Goal: Check status

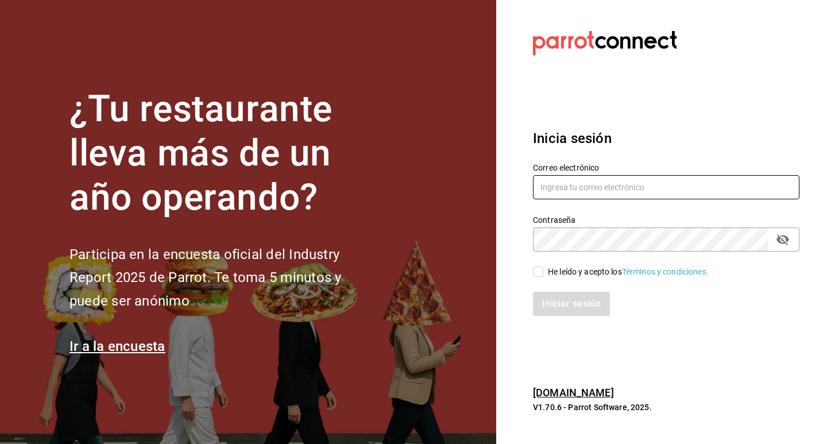
type input "gomezislasjatziri8@gmail.com"
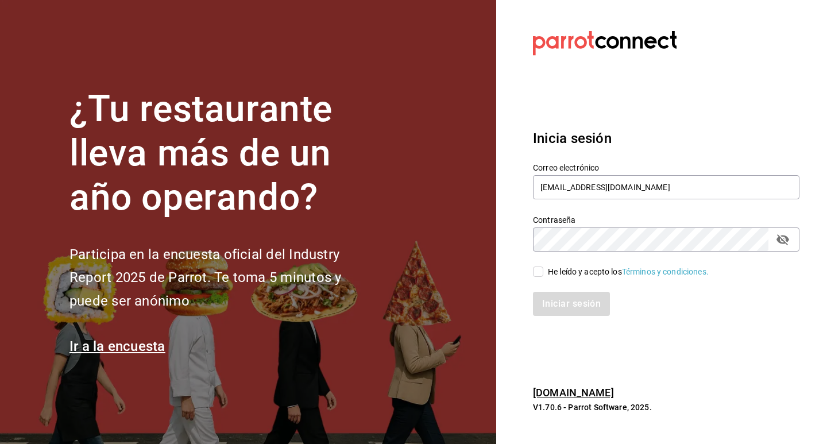
click at [536, 269] on input "He leído y acepto los Términos y condiciones." at bounding box center [538, 272] width 10 height 10
checkbox input "true"
click at [556, 304] on button "Iniciar sesión" at bounding box center [572, 304] width 78 height 24
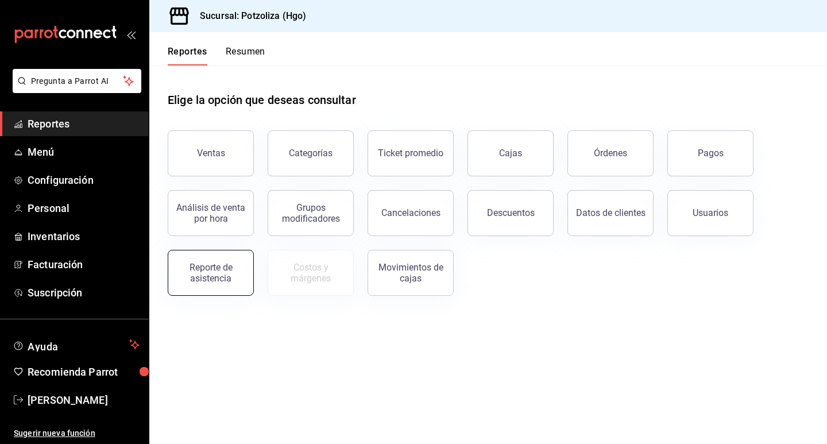
click at [203, 270] on div "Reporte de asistencia" at bounding box center [210, 273] width 71 height 22
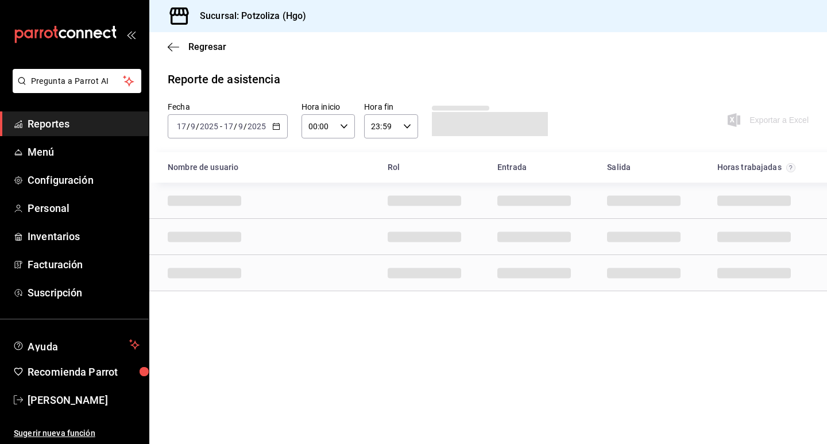
click at [274, 128] on icon "button" at bounding box center [276, 126] width 8 height 8
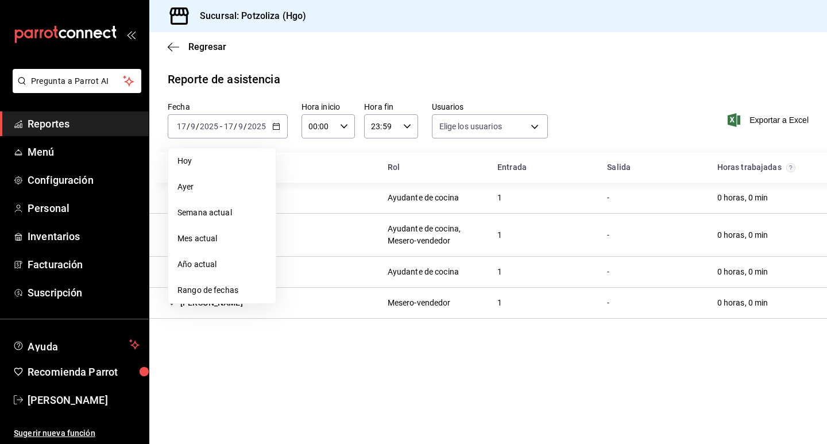
type input "2eb1ca2e-f20e-498e-958b-7cc517dcc04a,32342c36-6294-4cfc-9a60-e2ca69f57703,33c82…"
click at [239, 284] on span "Rango de fechas" at bounding box center [221, 290] width 89 height 12
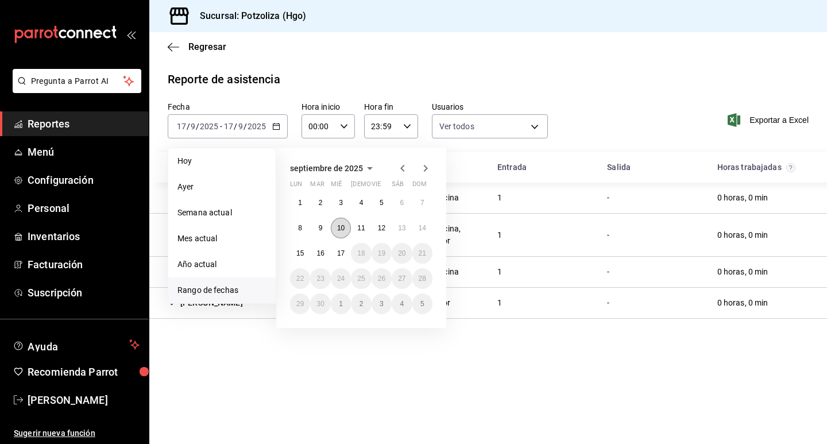
click at [345, 224] on button "10" at bounding box center [341, 228] width 20 height 21
click at [323, 258] on button "16" at bounding box center [320, 253] width 20 height 21
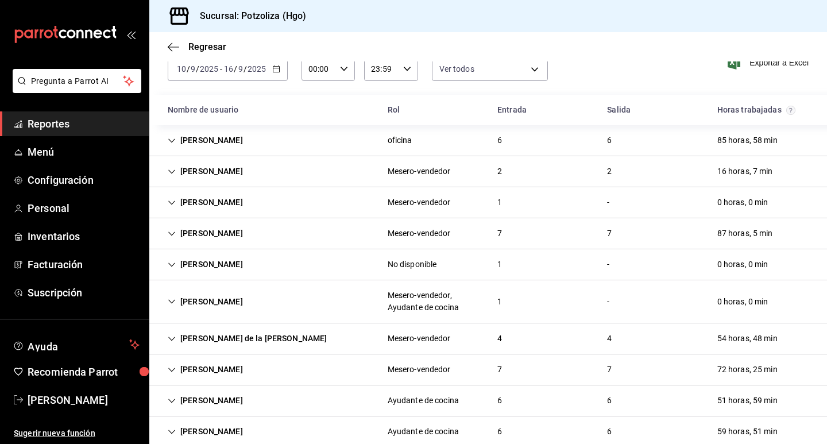
scroll to position [115, 0]
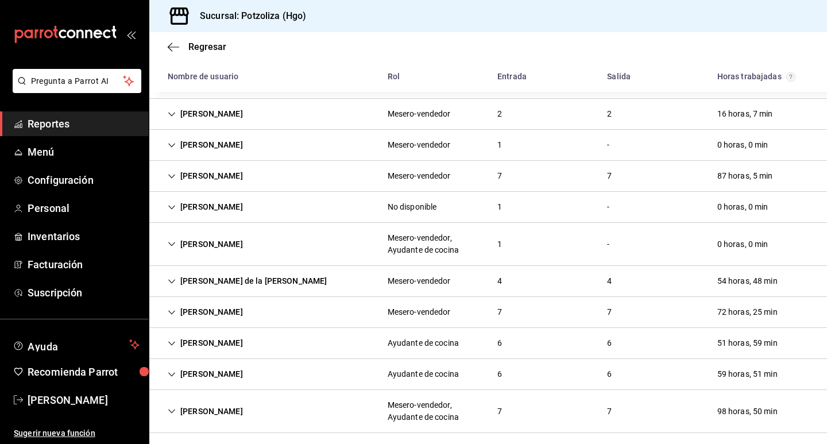
click at [171, 343] on icon "Cell" at bounding box center [172, 343] width 8 height 8
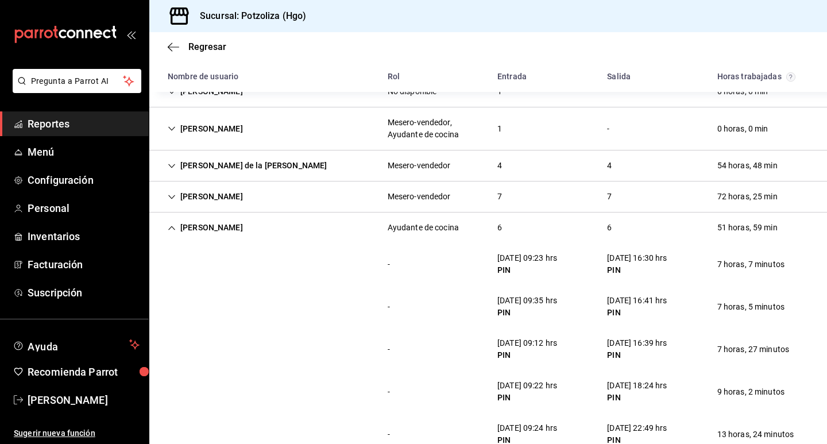
scroll to position [287, 0]
